Goal: Task Accomplishment & Management: Use online tool/utility

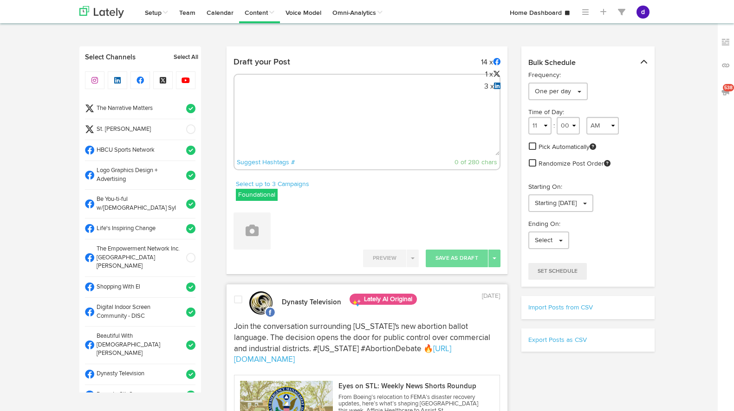
select select "10"
select select "47"
select select "11"
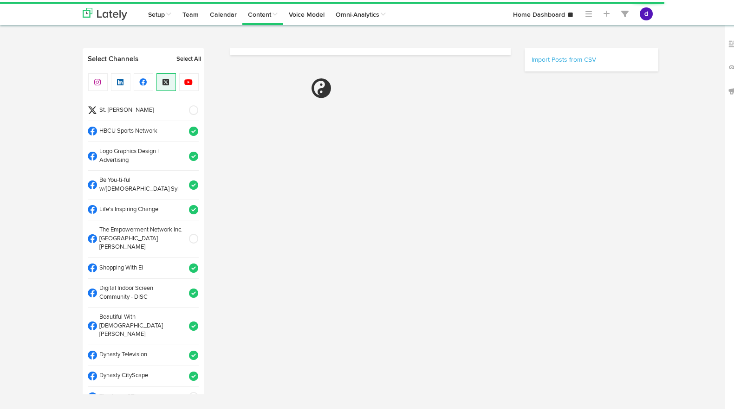
select select "8"
select select "40"
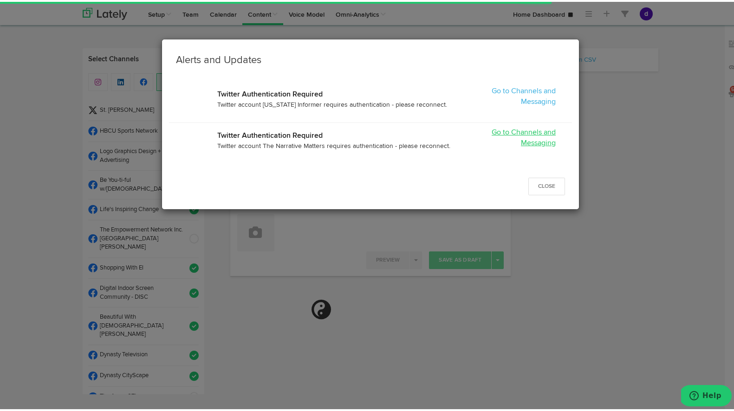
click at [517, 129] on link "Go to Channels and Messaging" at bounding box center [524, 136] width 64 height 18
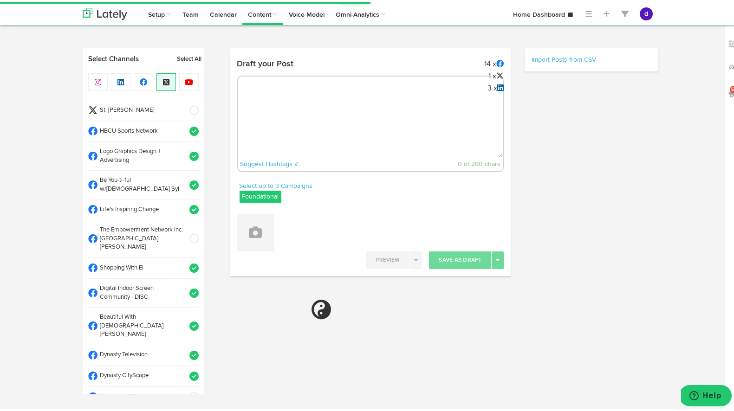
select select "11"
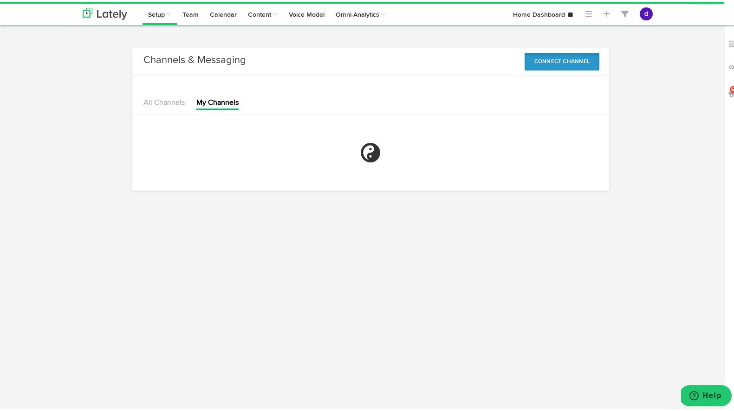
click at [555, 61] on button "Connect Channel" at bounding box center [562, 60] width 75 height 18
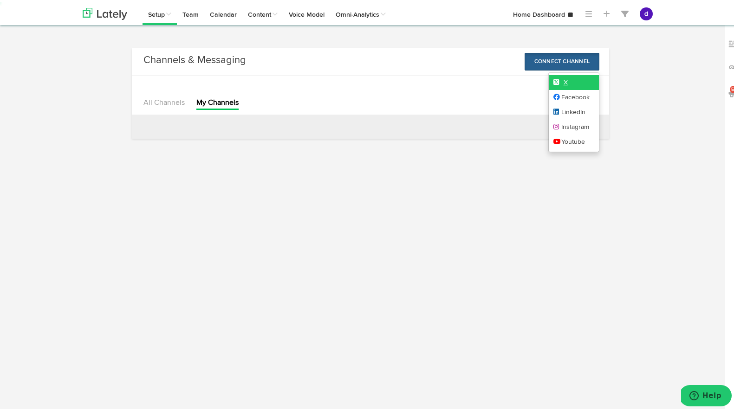
click at [558, 81] on icon at bounding box center [559, 80] width 10 height 7
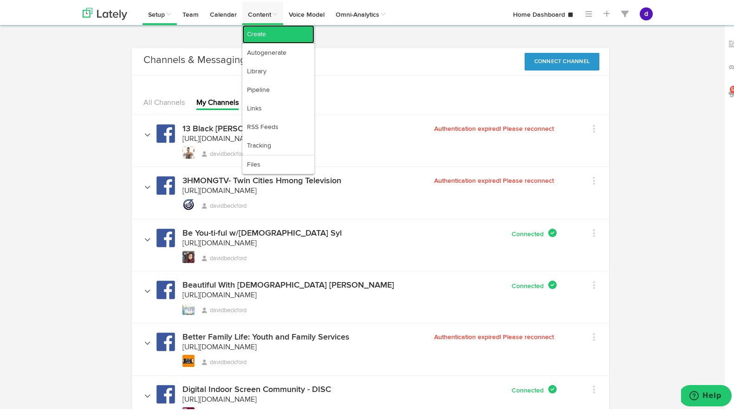
click at [258, 37] on link "Create" at bounding box center [278, 32] width 72 height 19
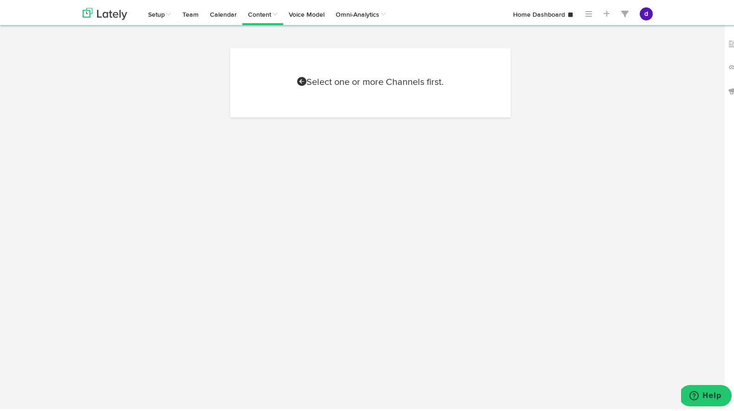
select select "8"
select select "40"
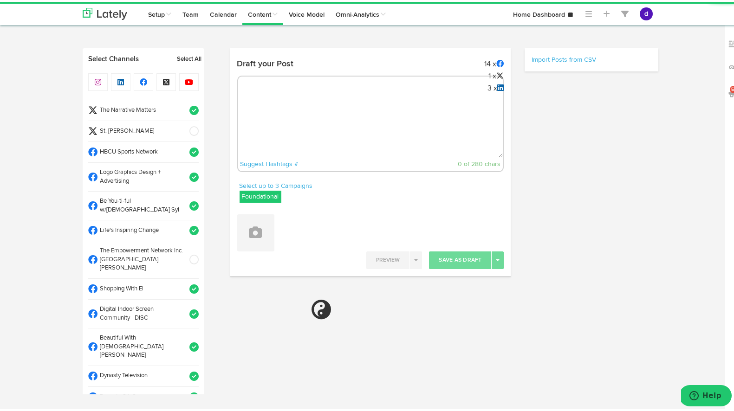
click at [391, 111] on textarea at bounding box center [370, 124] width 265 height 61
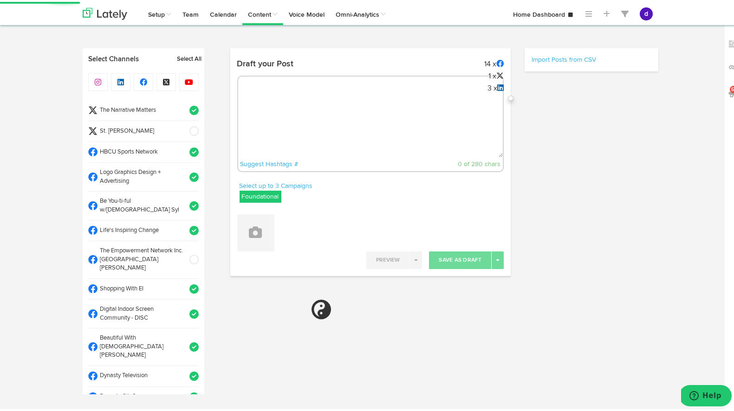
paste textarea "ARGUS News. Now. E News October 14 AI growth sparks data center debates in St. …"
type textarea "ARGUS News. Now. E News October 14 AI growth sparks data center debates in St. …"
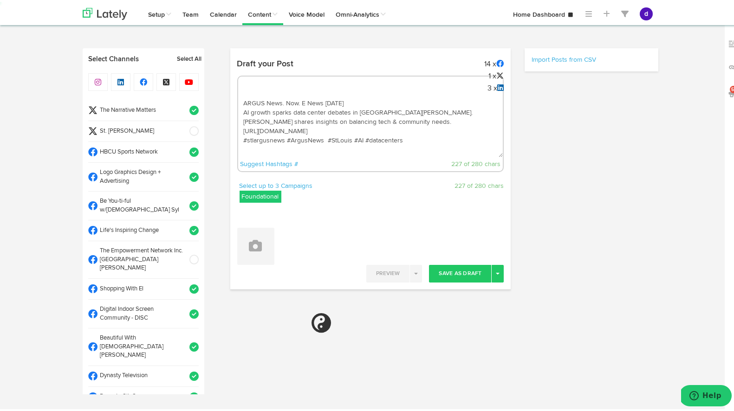
select select "11"
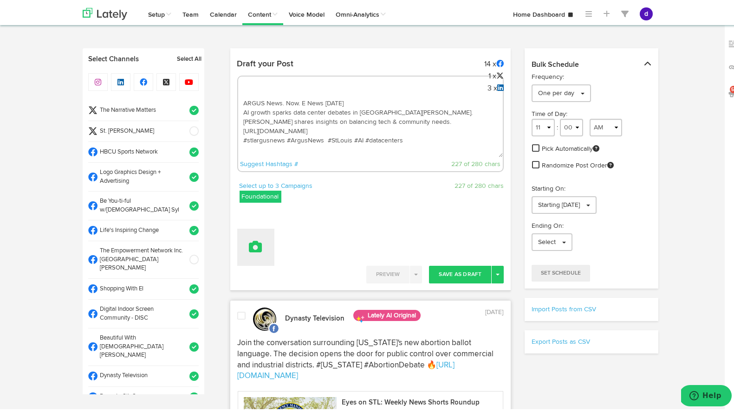
type textarea "ARGUS News. Now. E News October 14 AI growth sparks data center debates in St. …"
click at [253, 235] on button at bounding box center [255, 245] width 37 height 37
click at [255, 305] on link "Upload Images" at bounding box center [282, 306] width 88 height 15
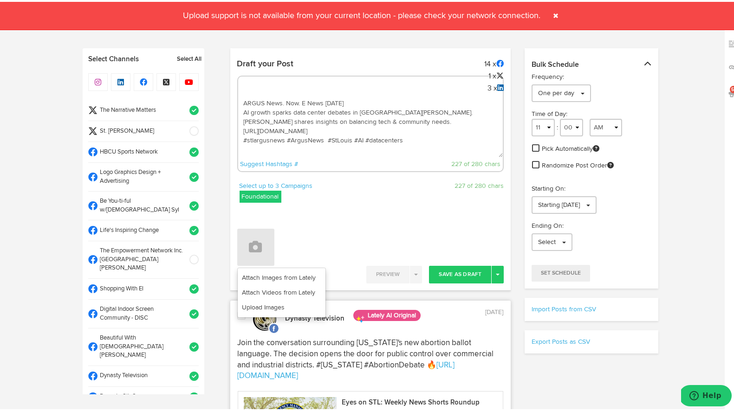
click at [553, 15] on span at bounding box center [556, 14] width 15 height 15
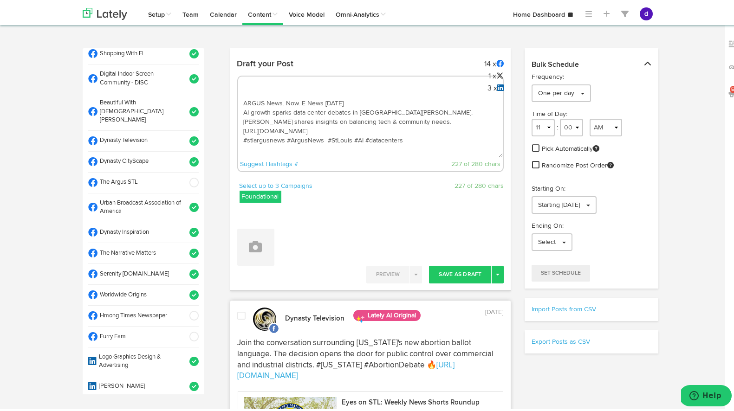
scroll to position [239, 0]
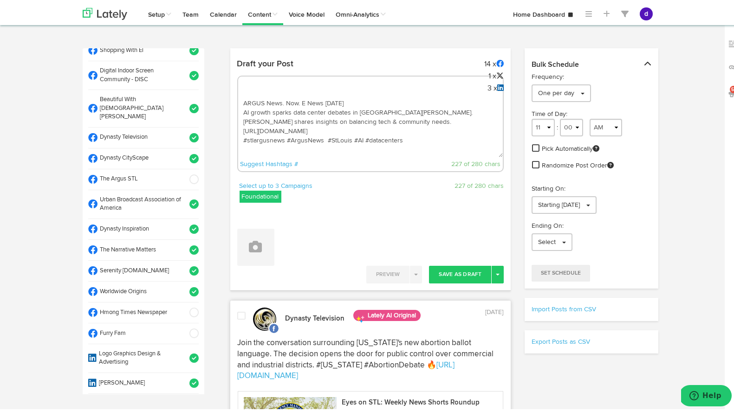
click at [186, 286] on span at bounding box center [190, 290] width 15 height 9
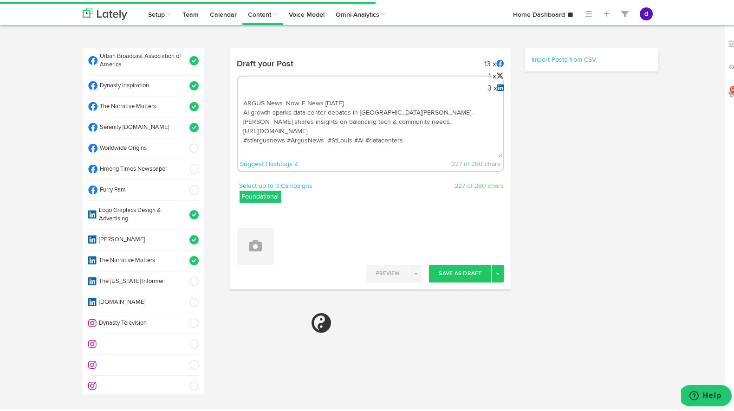
select select "11"
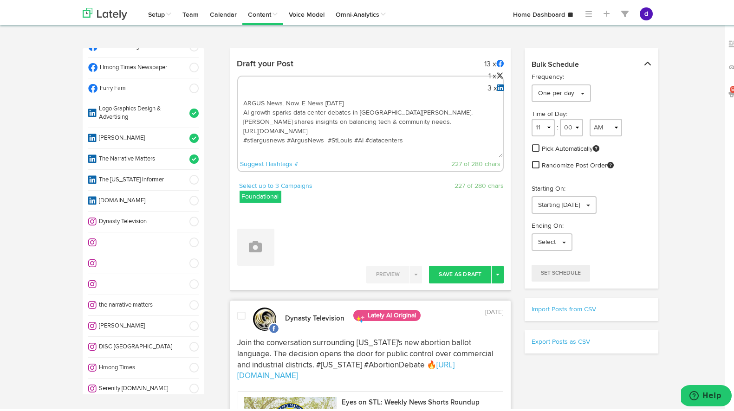
scroll to position [483, 0]
click at [496, 271] on button "Toggle Dropdown" at bounding box center [498, 273] width 12 height 18
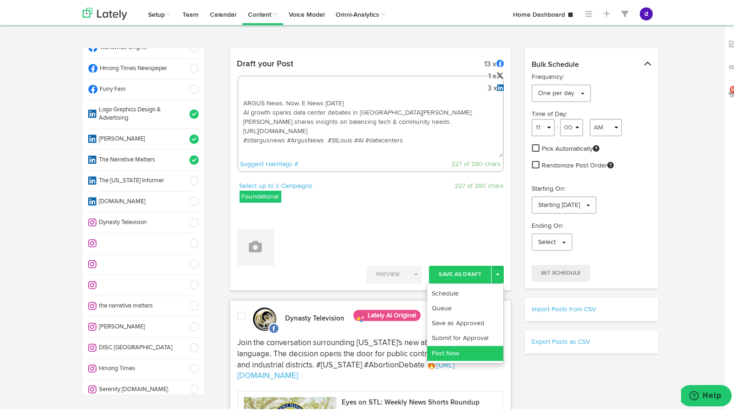
click at [467, 352] on link "Post Now" at bounding box center [465, 352] width 76 height 15
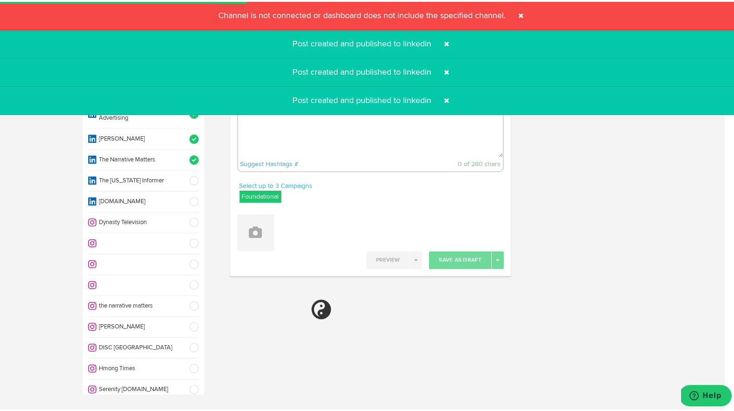
select select "11"
